Goal: Transaction & Acquisition: Purchase product/service

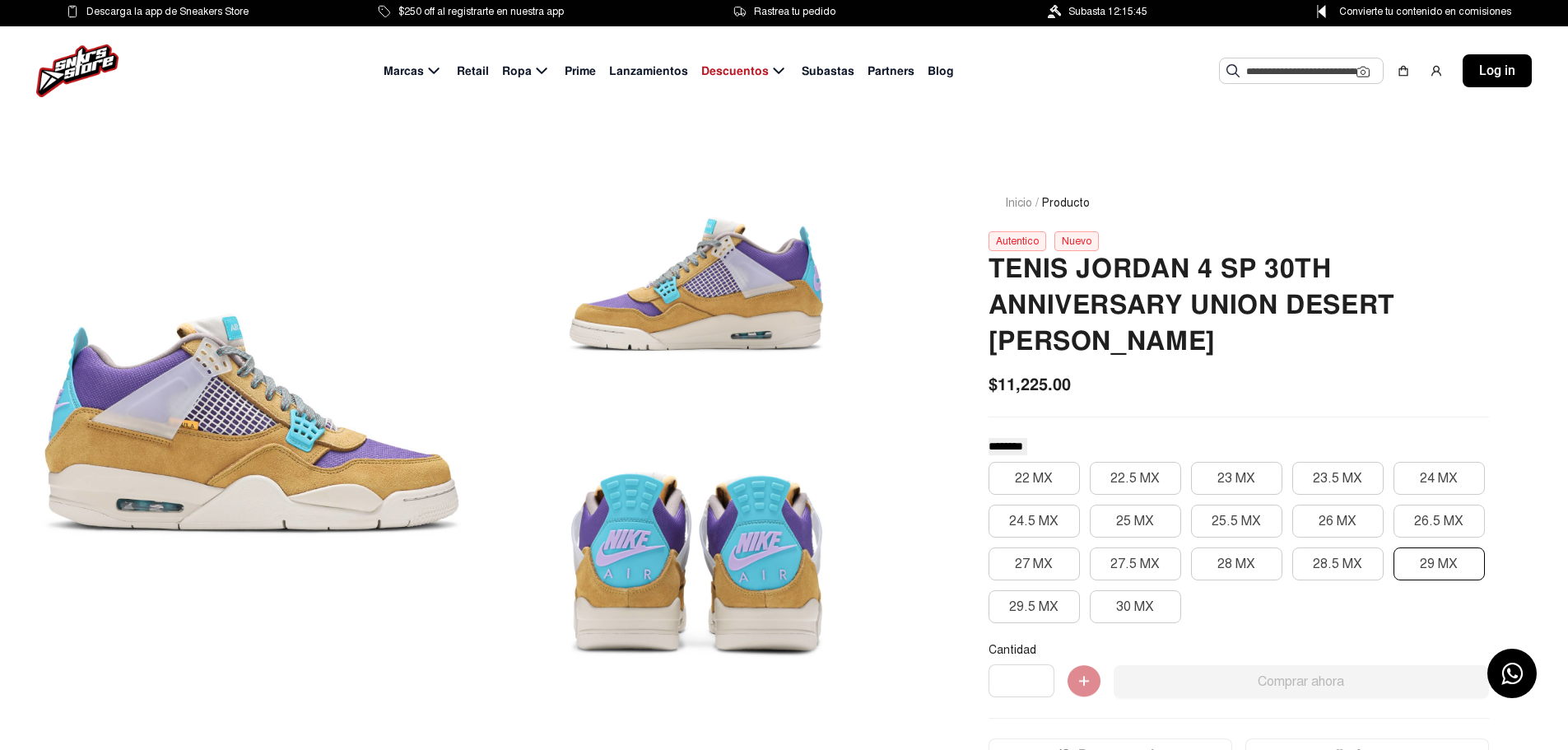
click at [1428, 548] on button "29 MX" at bounding box center [1440, 564] width 92 height 33
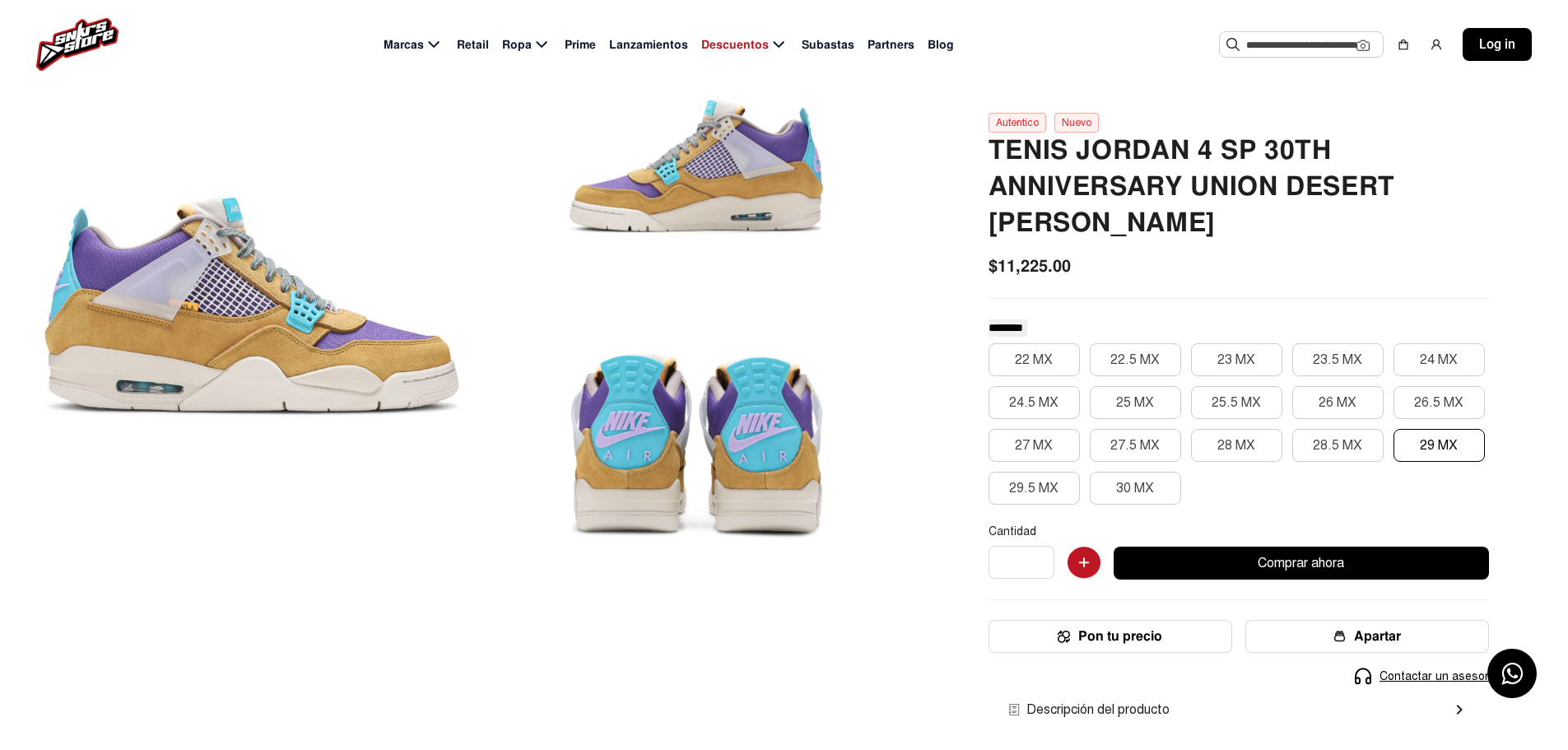
scroll to position [165, 0]
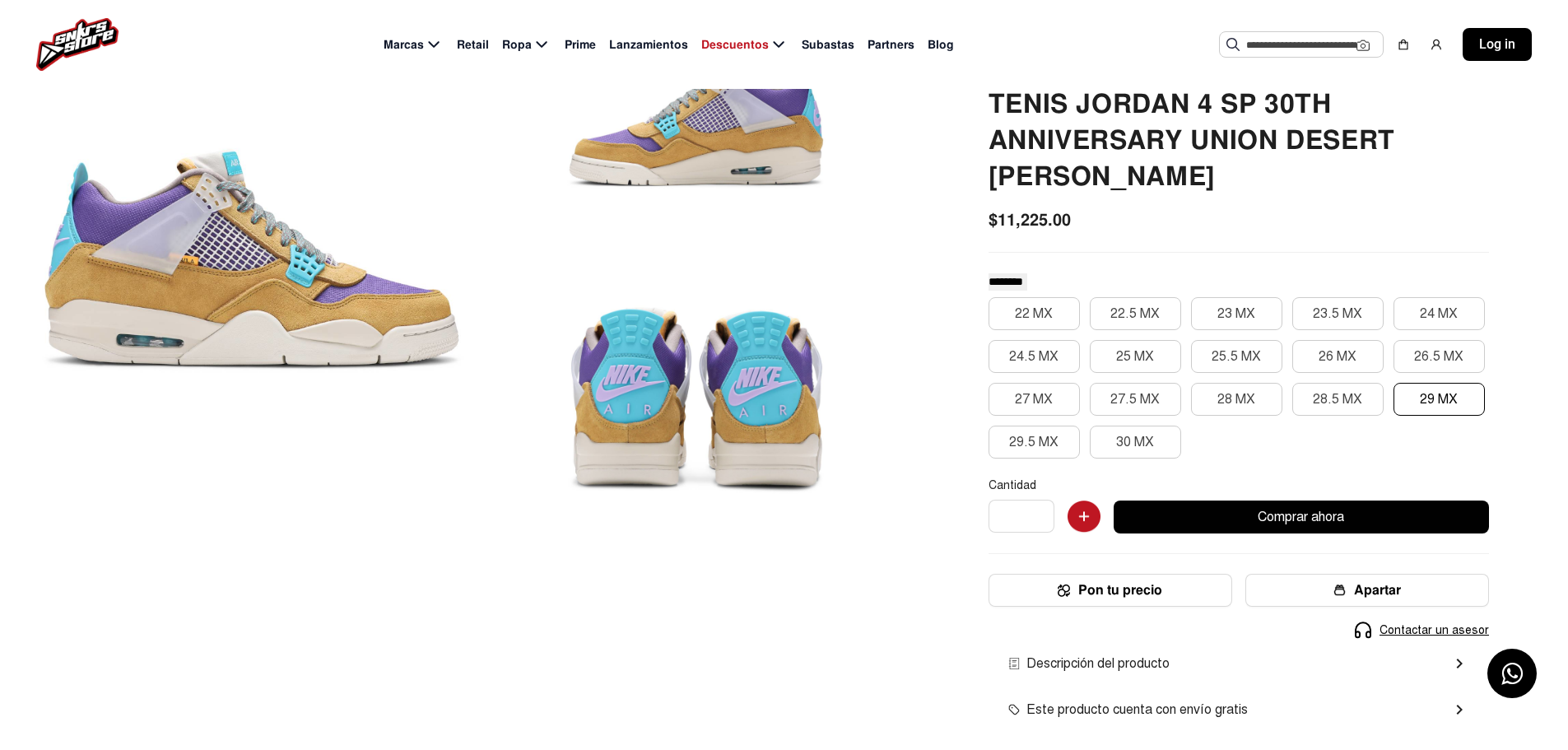
click at [1218, 500] on button "Comprar ahora" at bounding box center [1301, 517] width 375 height 33
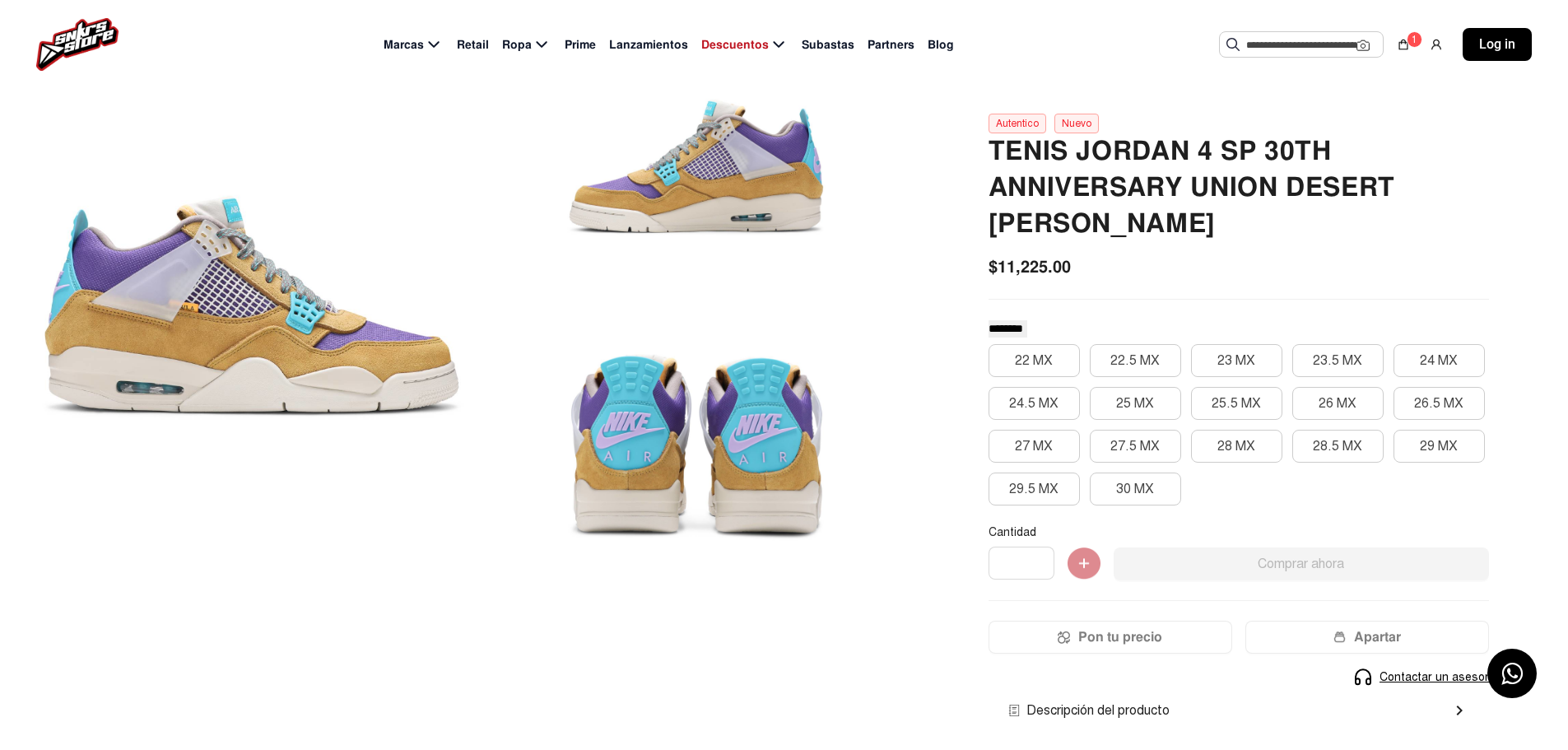
scroll to position [88, 0]
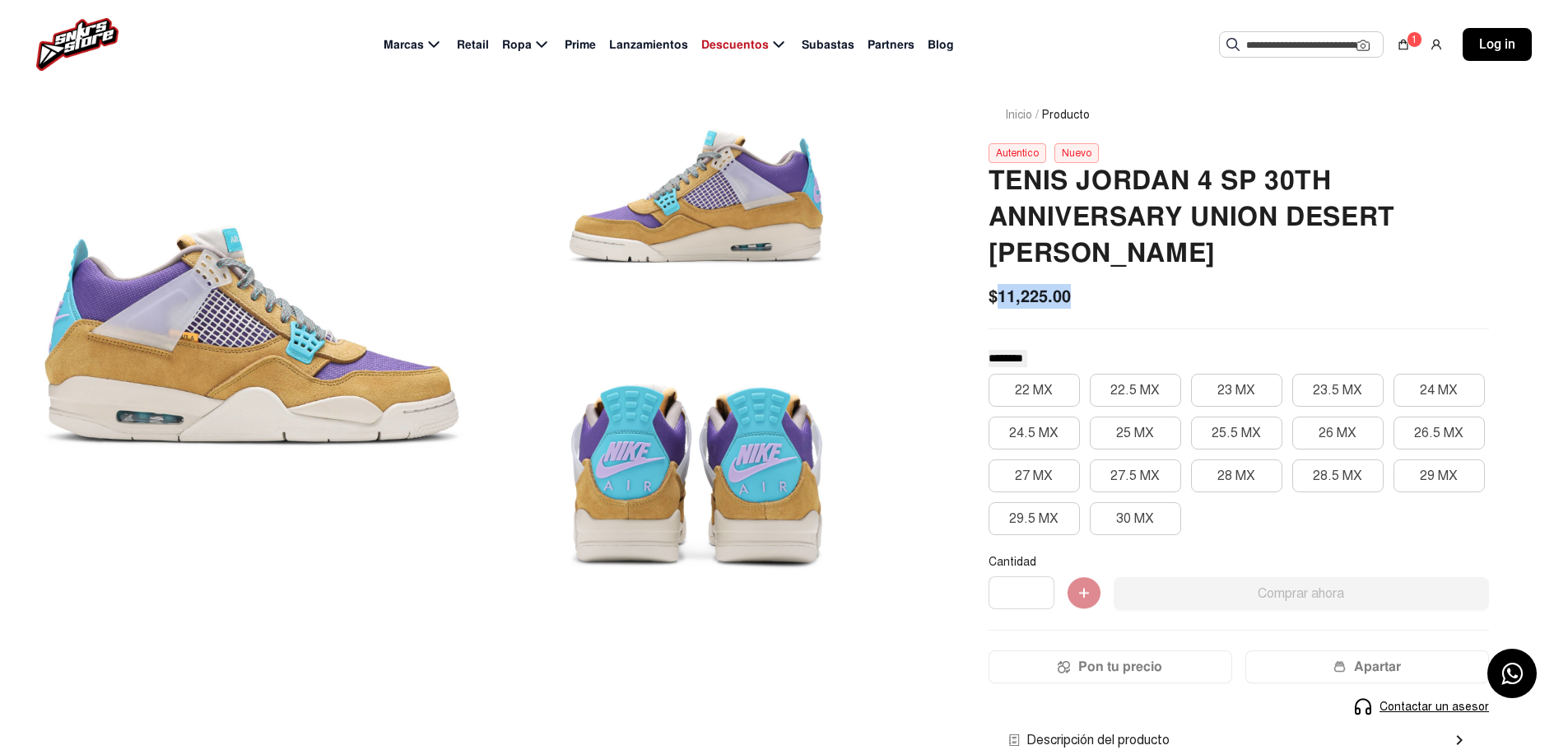
drag, startPoint x: 999, startPoint y: 266, endPoint x: 1089, endPoint y: 261, distance: 90.1
click at [1089, 284] on div "$11,225.00" at bounding box center [1239, 297] width 500 height 25
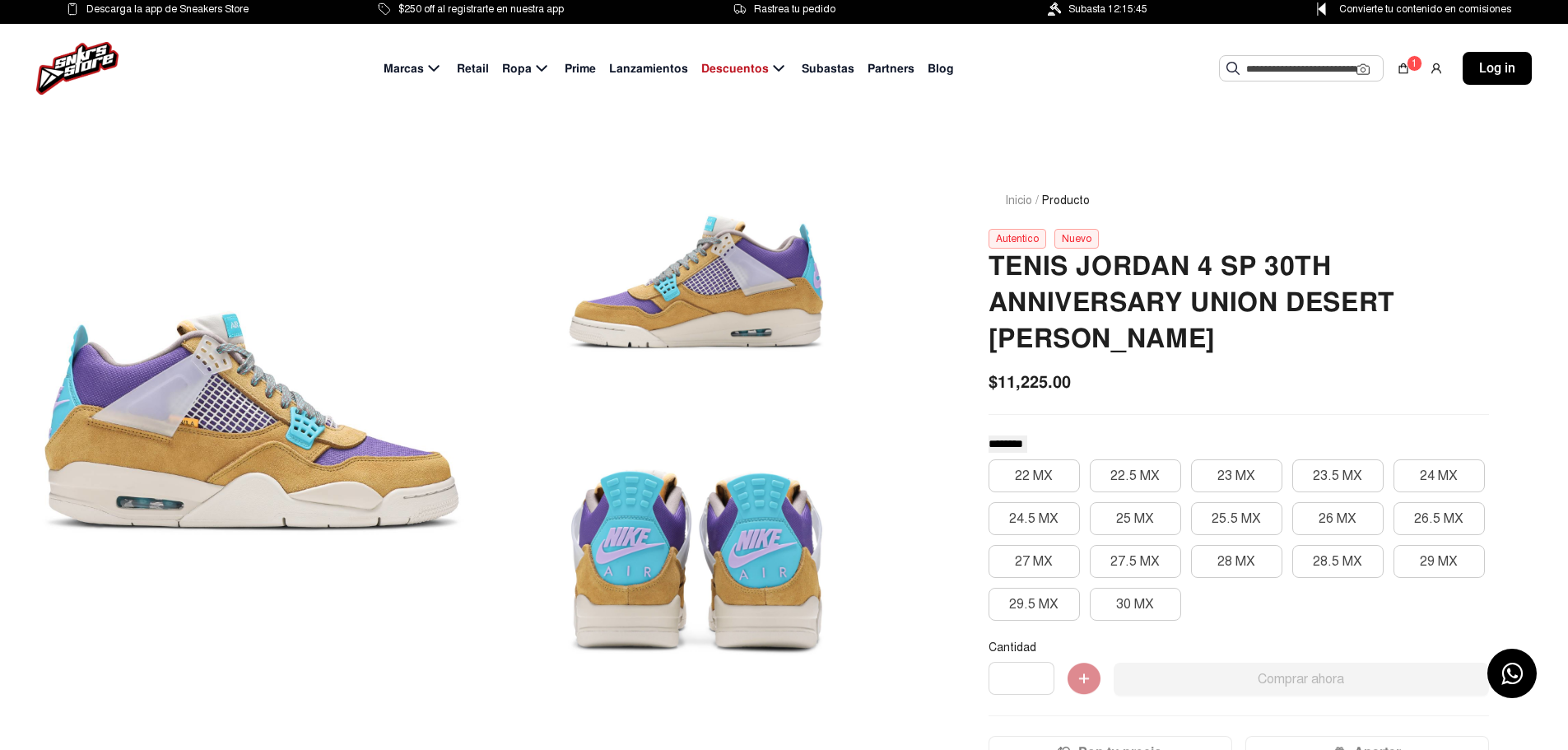
scroll to position [0, 0]
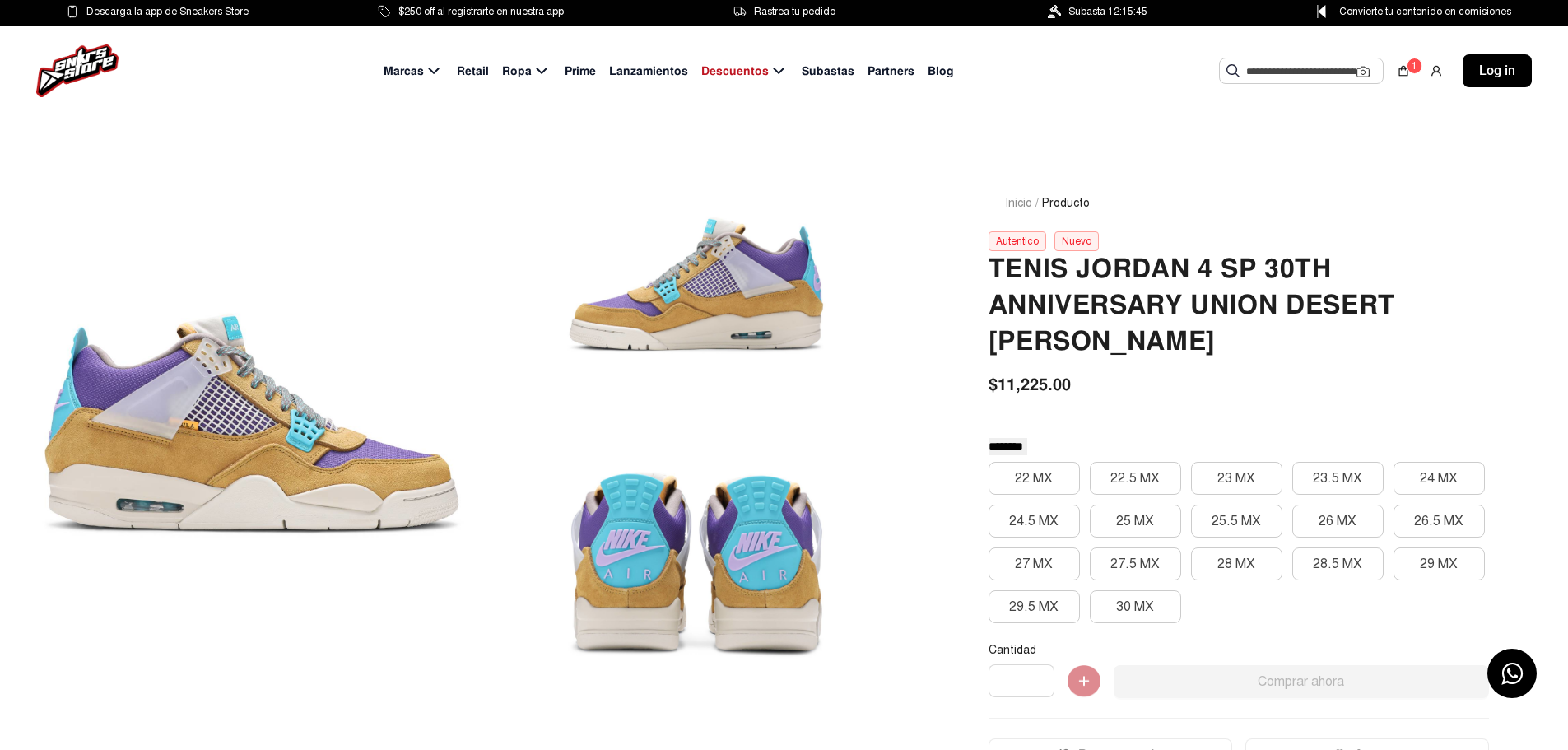
drag, startPoint x: 854, startPoint y: 575, endPoint x: 852, endPoint y: 567, distance: 8.2
click at [854, 575] on div at bounding box center [697, 564] width 425 height 260
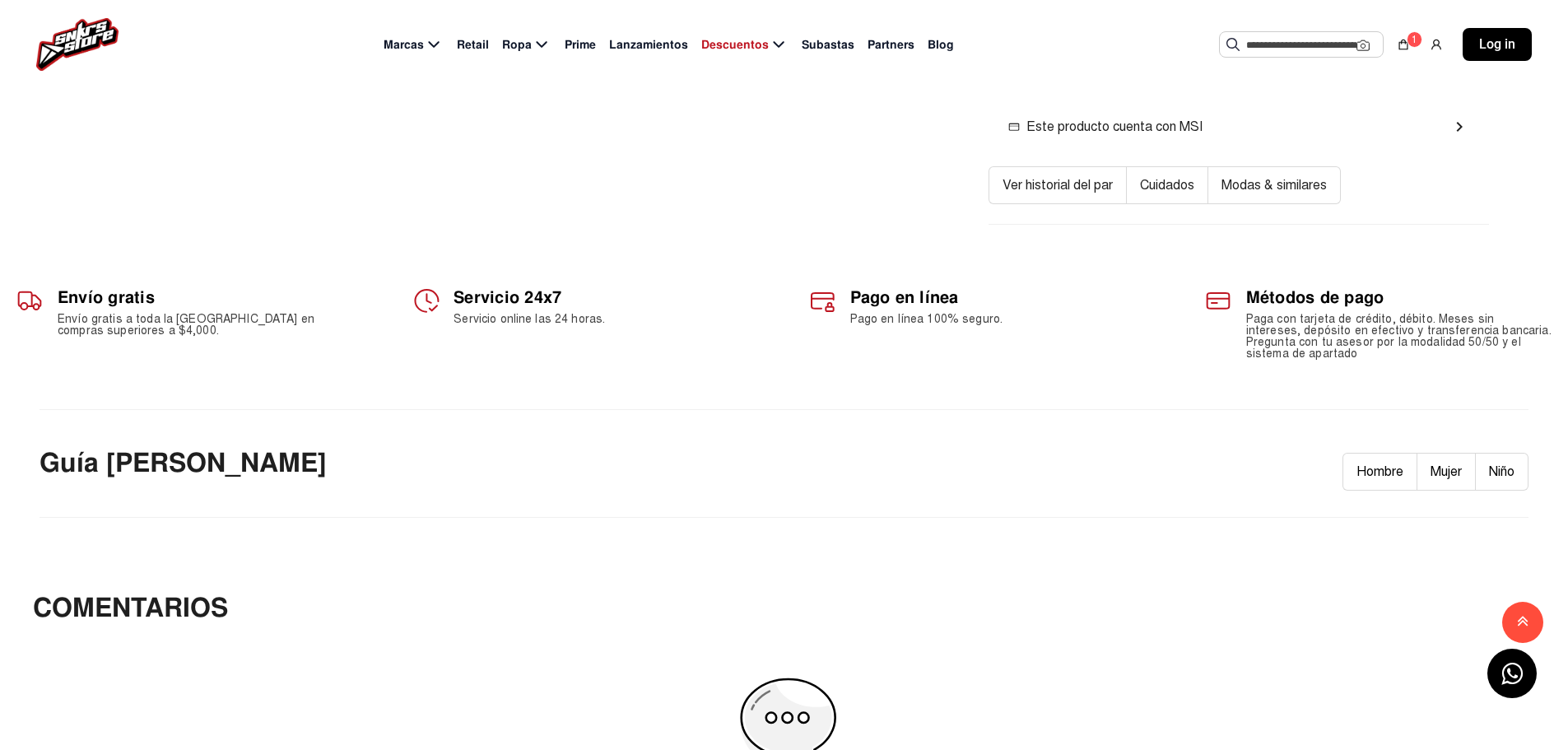
scroll to position [823, 0]
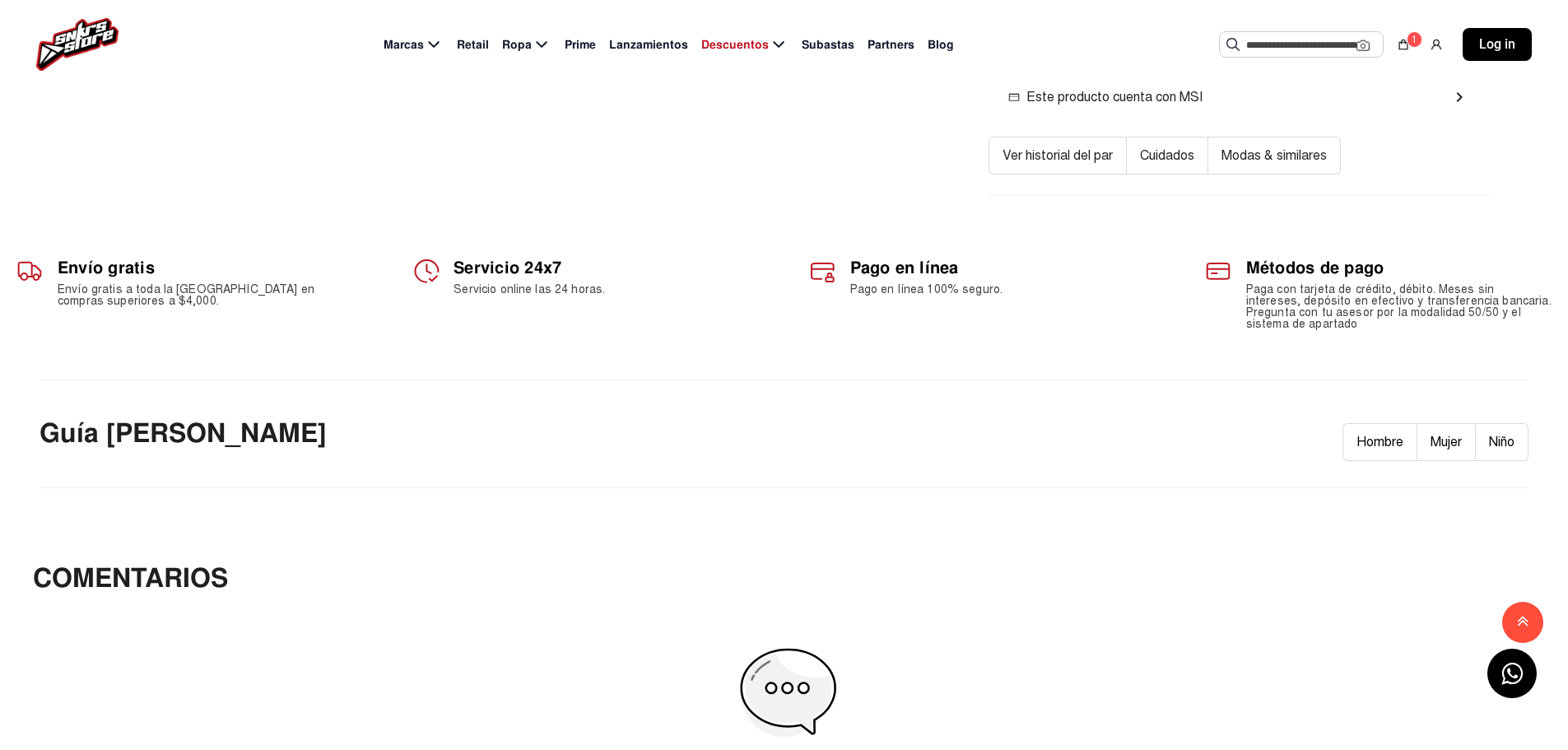
click at [446, 407] on div "Guía [PERSON_NAME] Hombre Mujer Niño" at bounding box center [784, 433] width 1490 height 54
click at [319, 407] on div "Guía [PERSON_NAME] Hombre Mujer Niño" at bounding box center [784, 433] width 1490 height 54
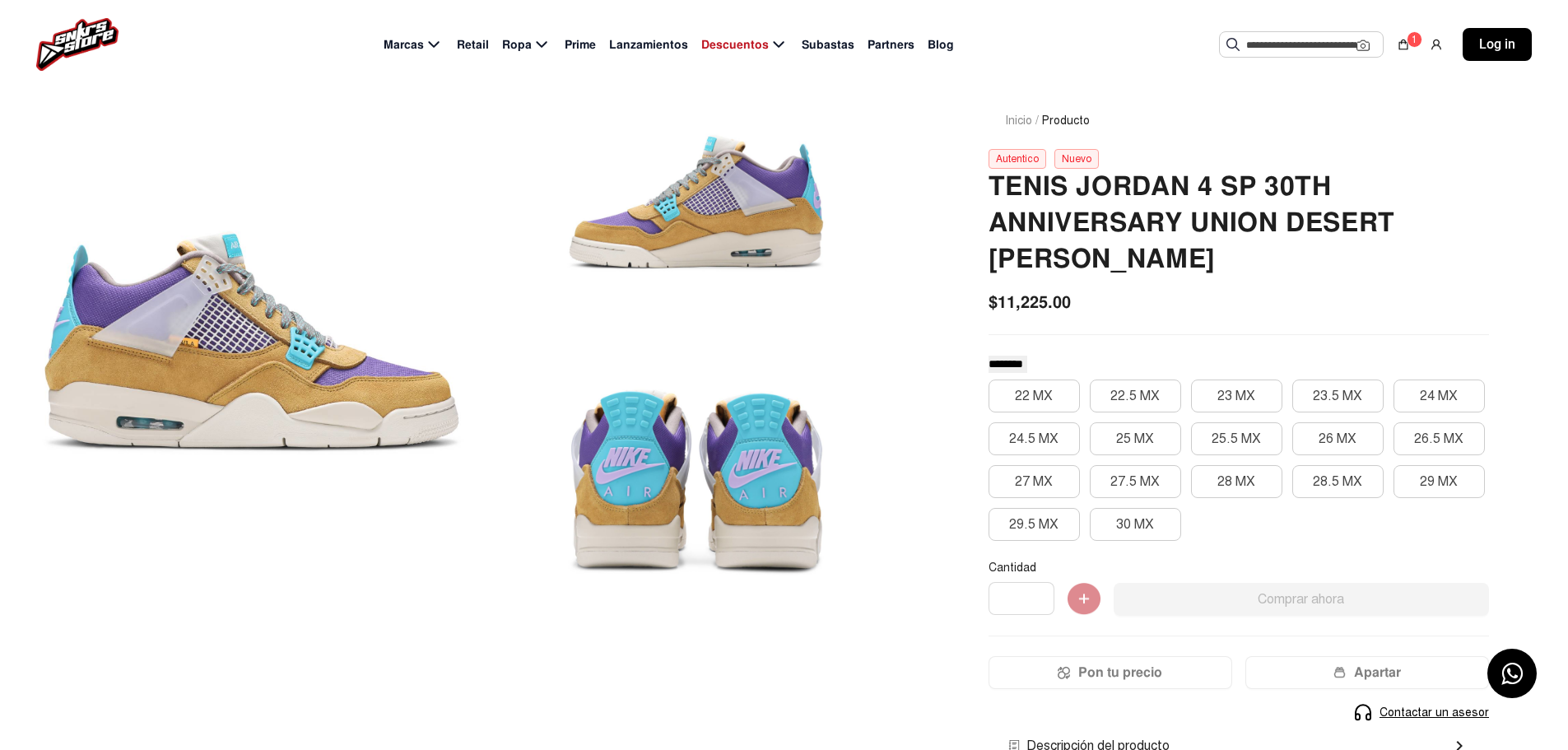
scroll to position [0, 0]
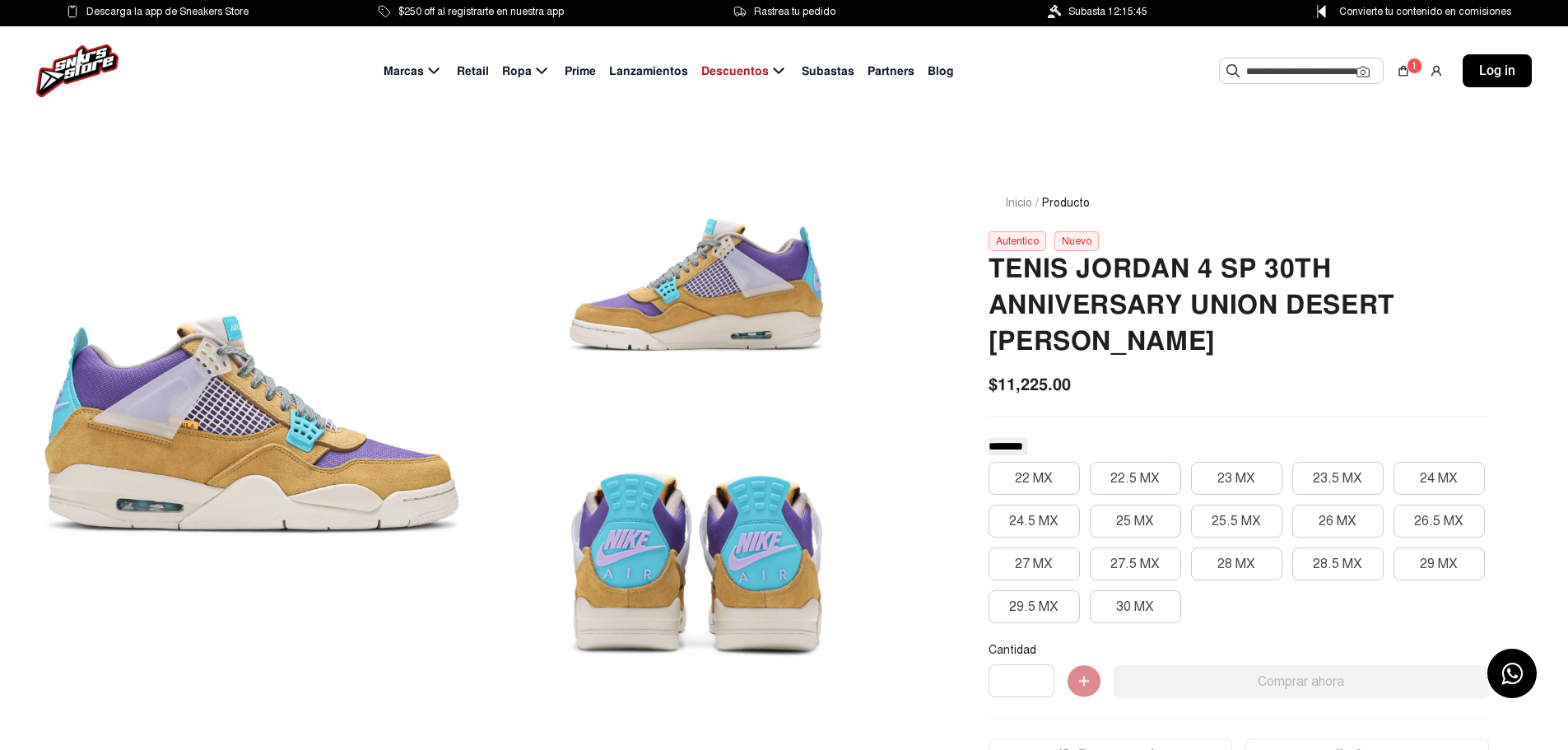
click at [765, 340] on div at bounding box center [697, 285] width 425 height 260
click at [718, 482] on div at bounding box center [697, 564] width 425 height 260
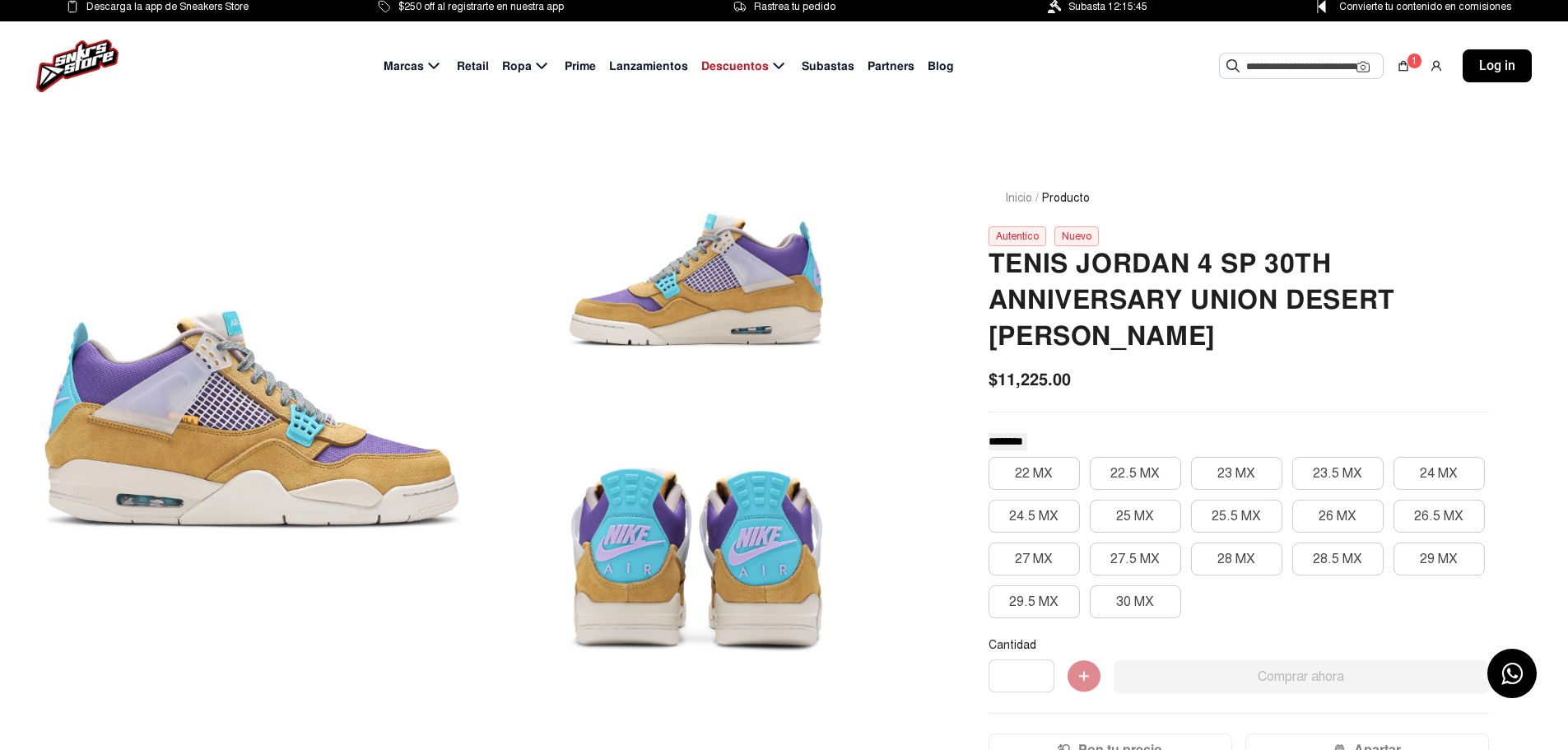
scroll to position [82, 0]
